Goal: Task Accomplishment & Management: Use online tool/utility

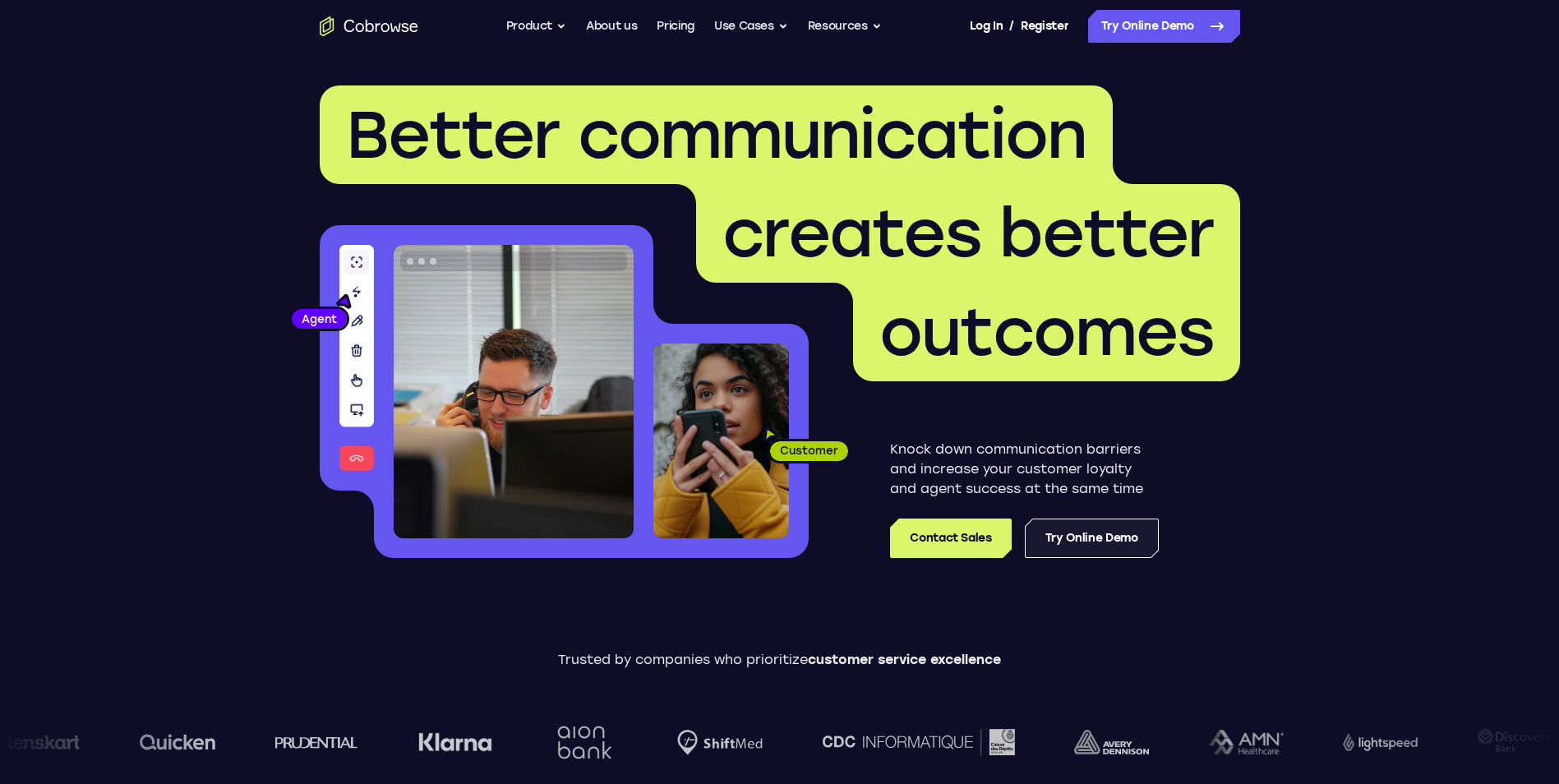
click at [1066, 539] on link "Try Online Demo" at bounding box center [1092, 538] width 134 height 39
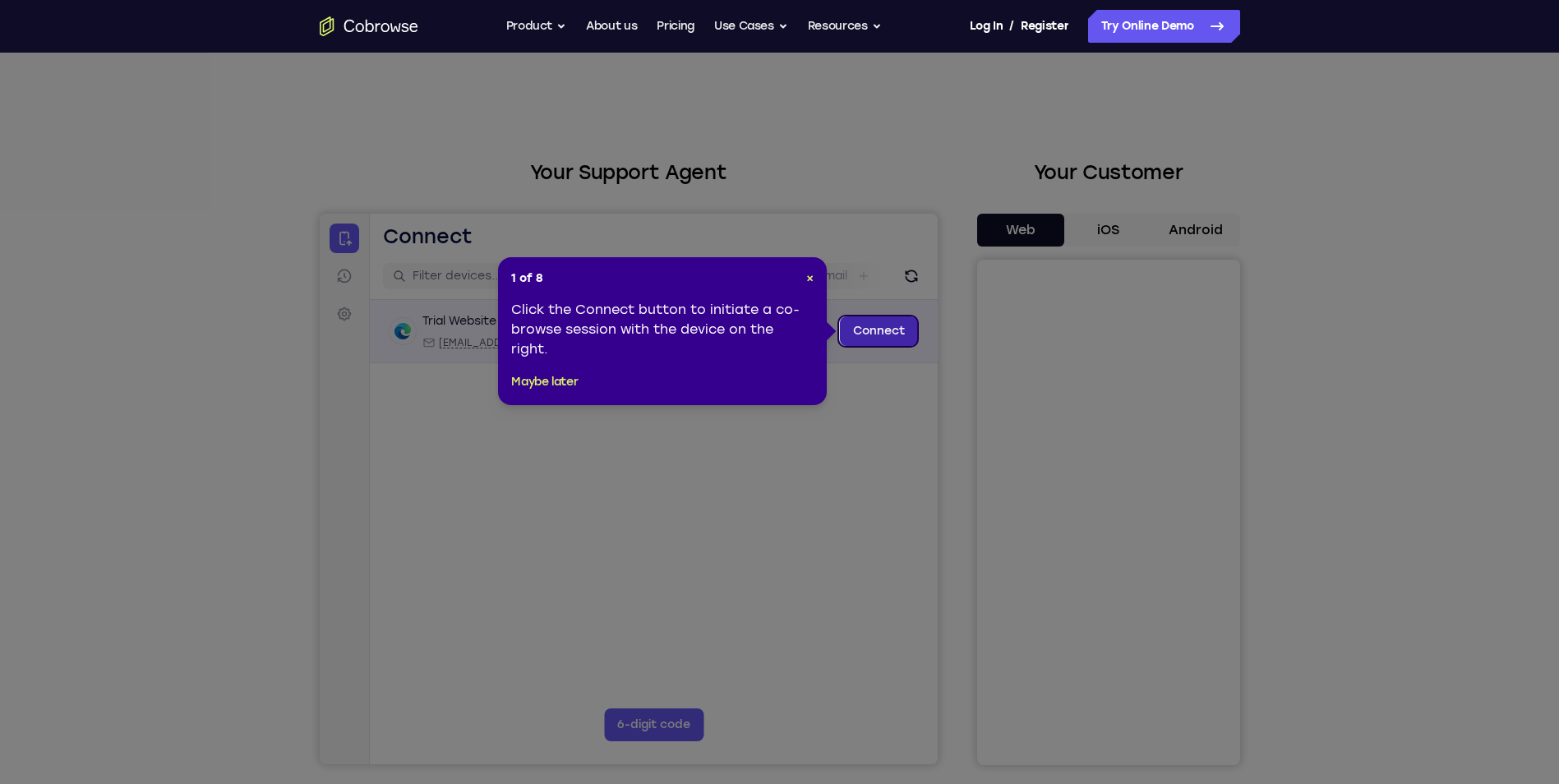
click at [874, 326] on link "Connect" at bounding box center [878, 331] width 78 height 30
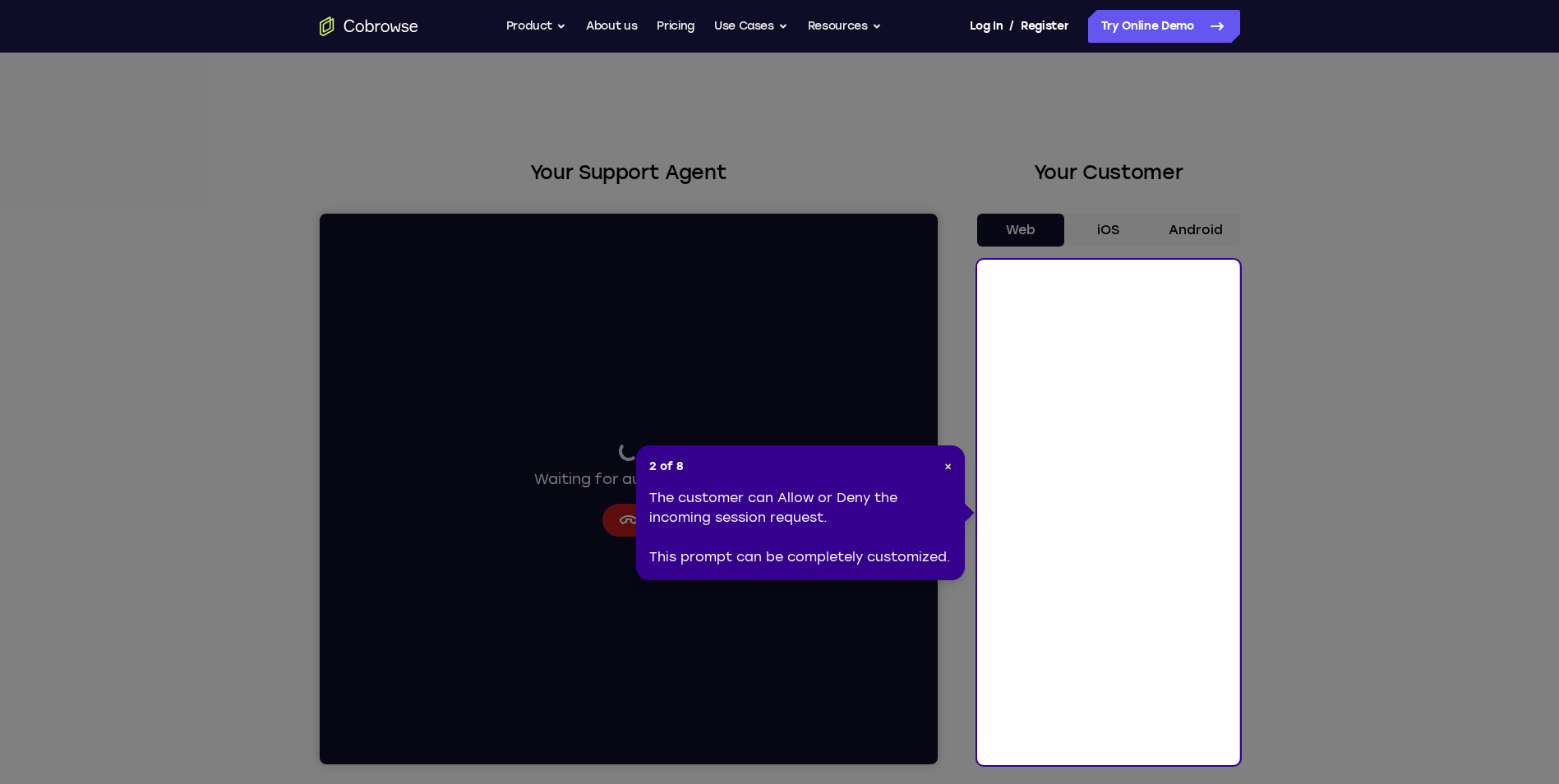
click at [1204, 220] on icon at bounding box center [785, 392] width 1571 height 784
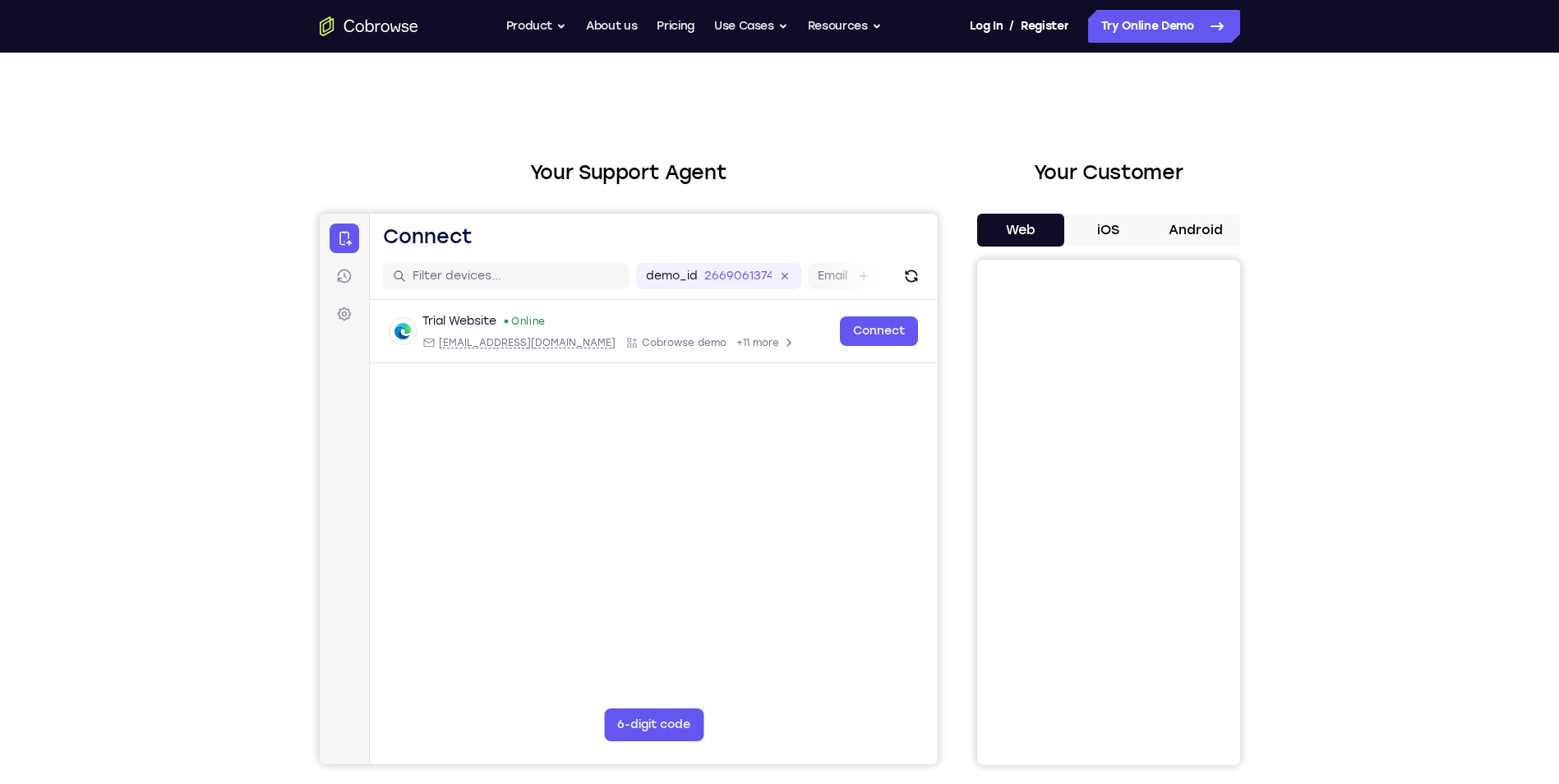
click at [1205, 224] on button "Android" at bounding box center [1196, 230] width 88 height 33
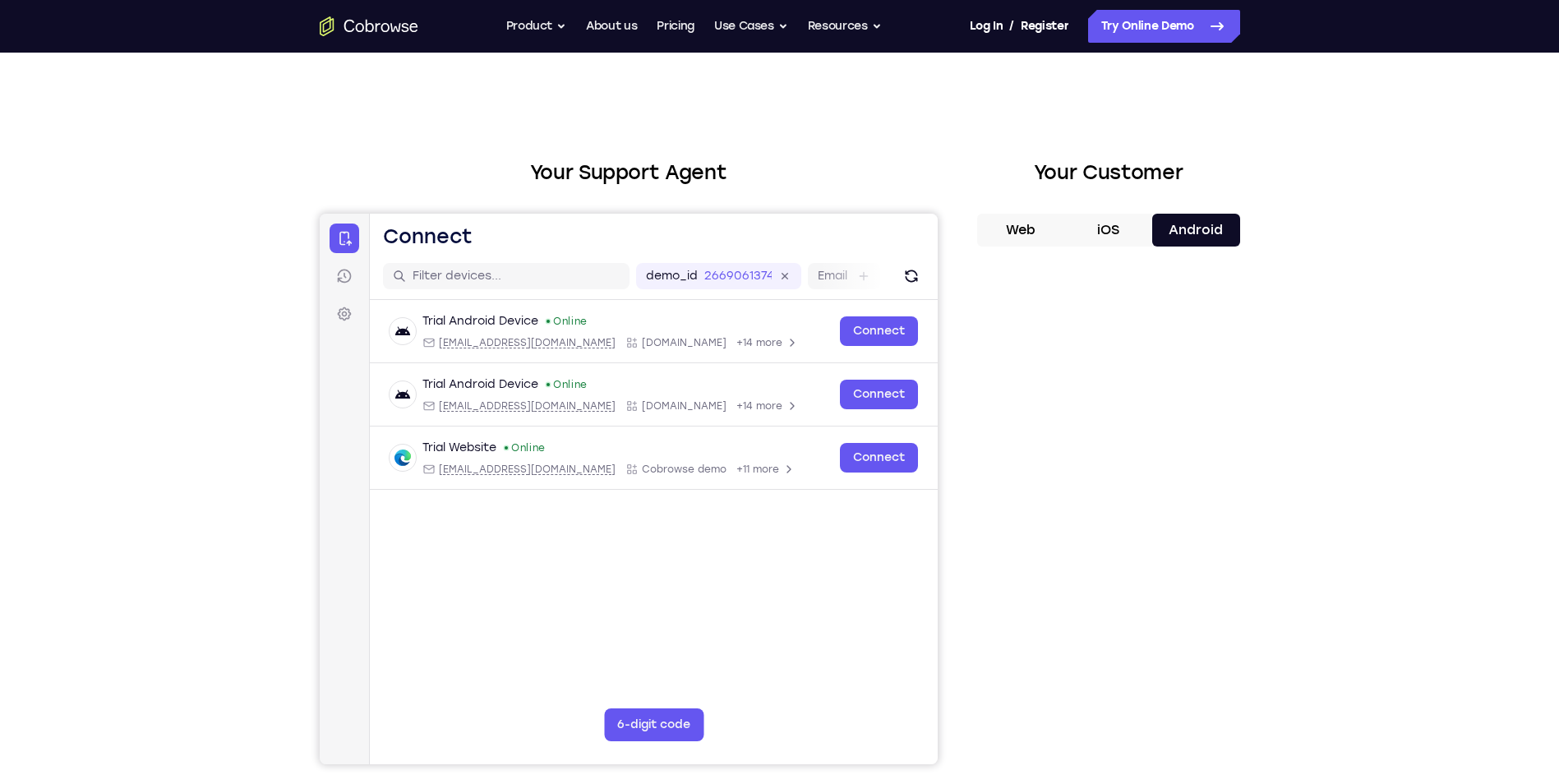
scroll to position [164, 0]
